Goal: Navigation & Orientation: Find specific page/section

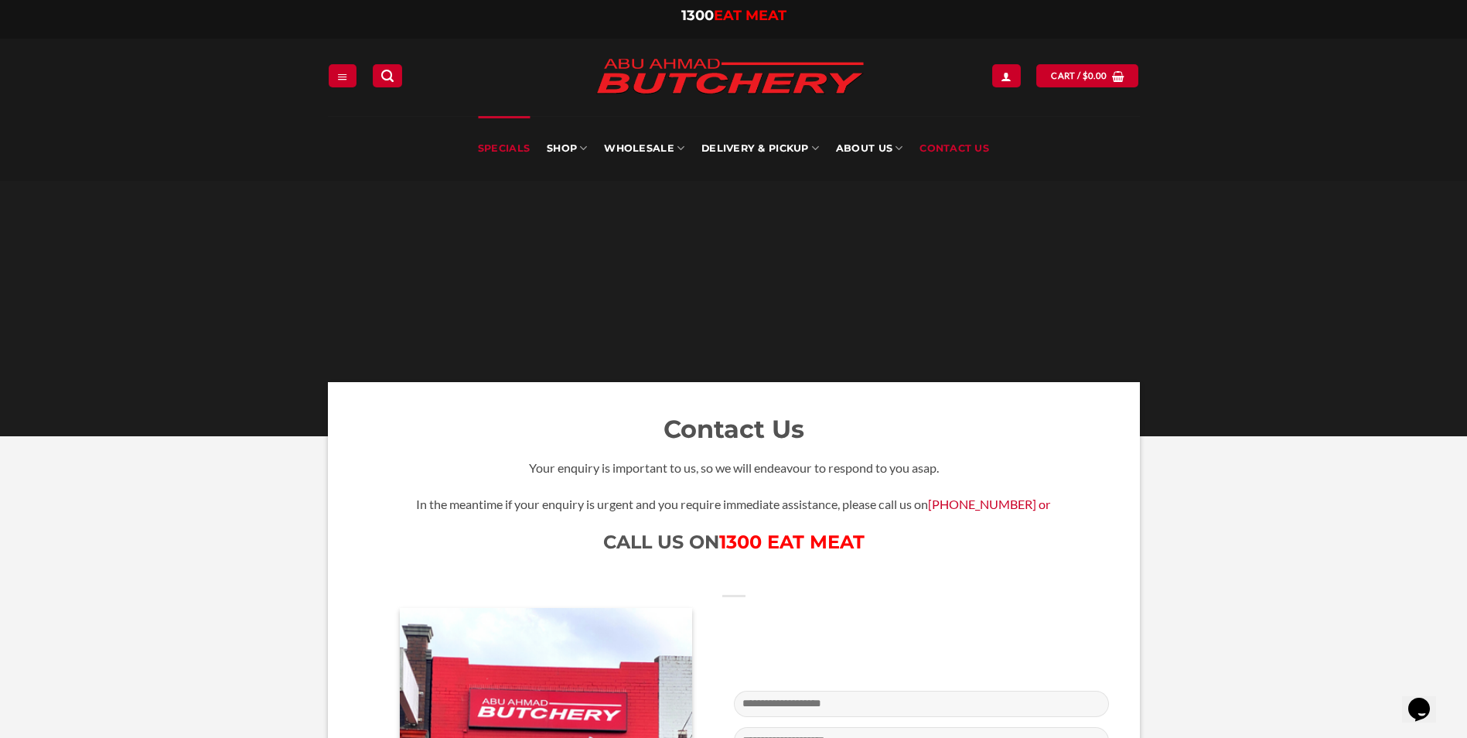
click at [508, 142] on link "Specials" at bounding box center [504, 148] width 52 height 65
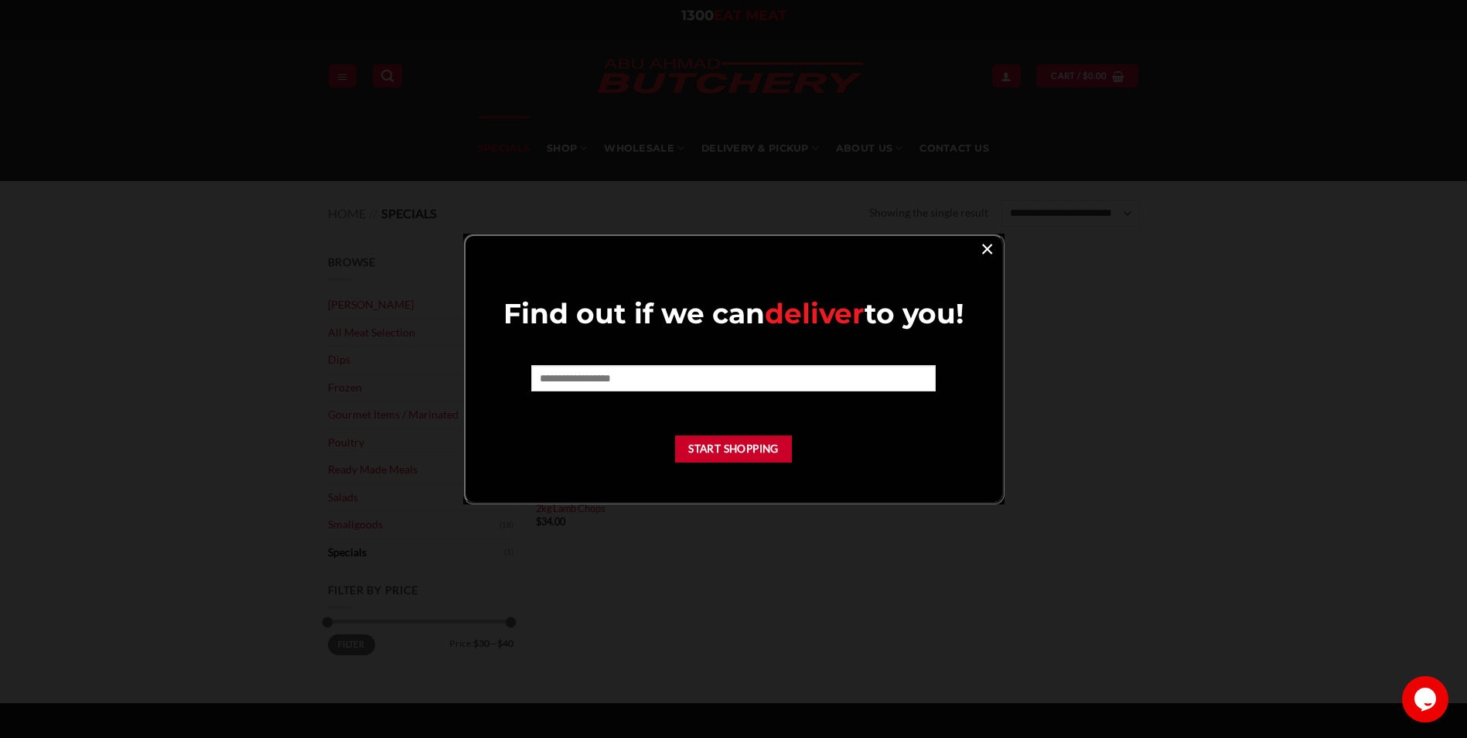
click at [989, 249] on link "×" at bounding box center [987, 247] width 22 height 21
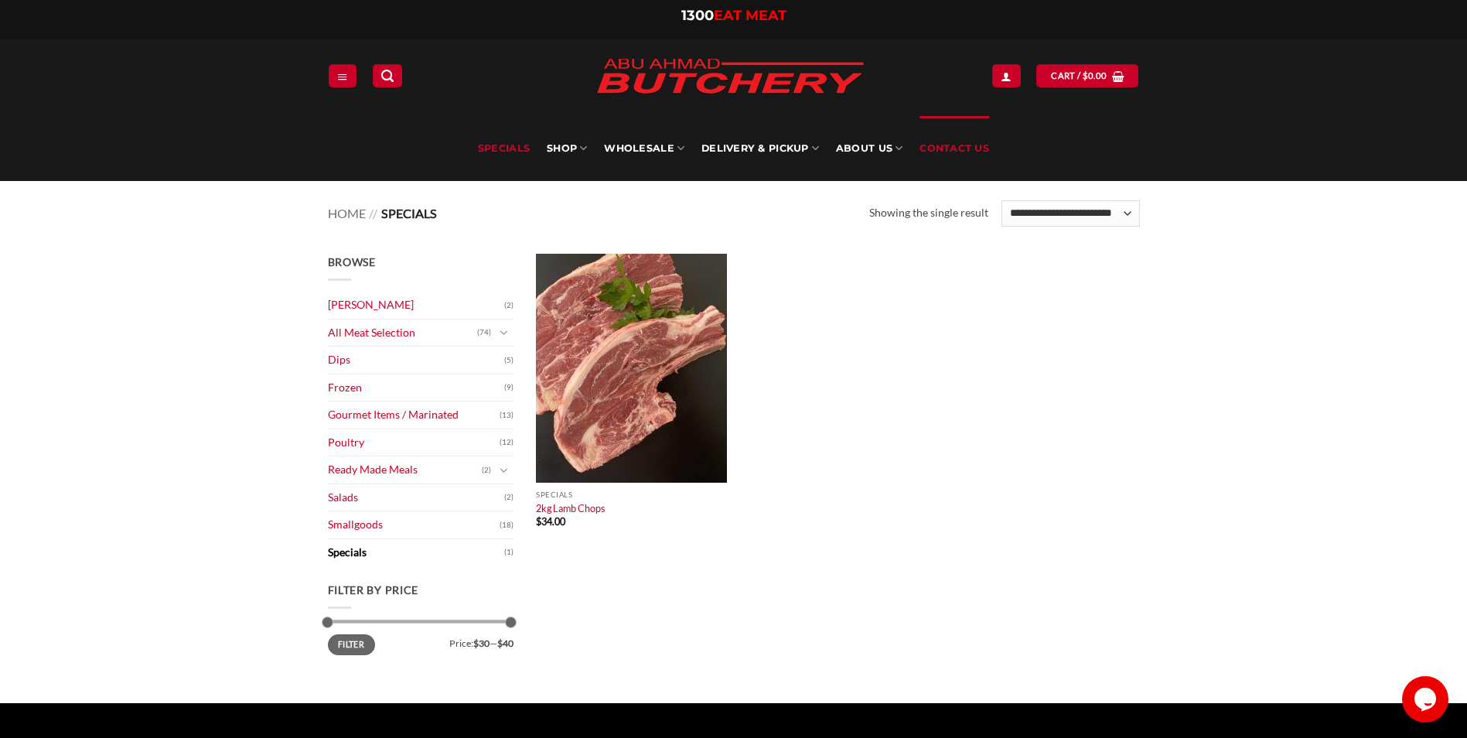
drag, startPoint x: 924, startPoint y: 144, endPoint x: 890, endPoint y: 152, distance: 35.1
click at [924, 144] on link "Contact Us" at bounding box center [955, 148] width 70 height 65
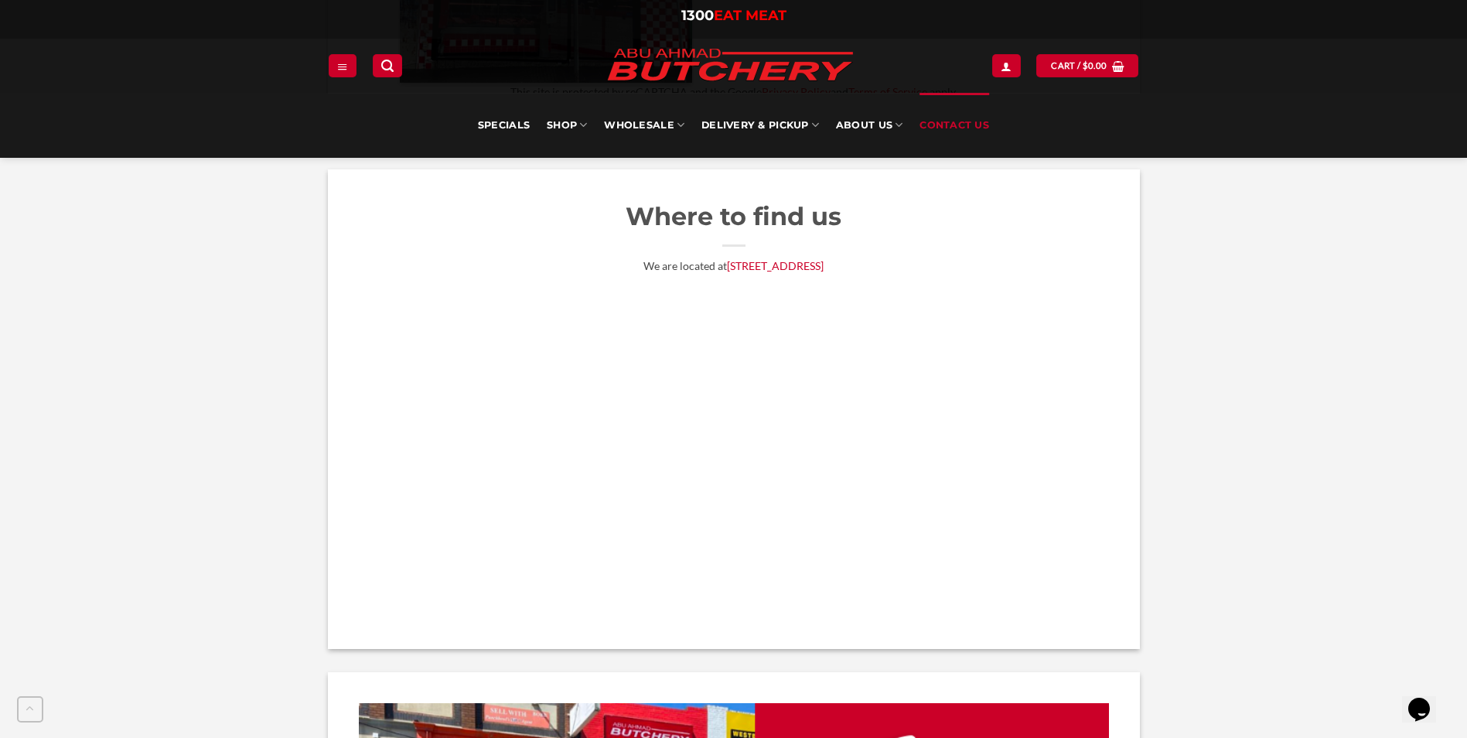
scroll to position [928, 0]
